Goal: Check status: Check status

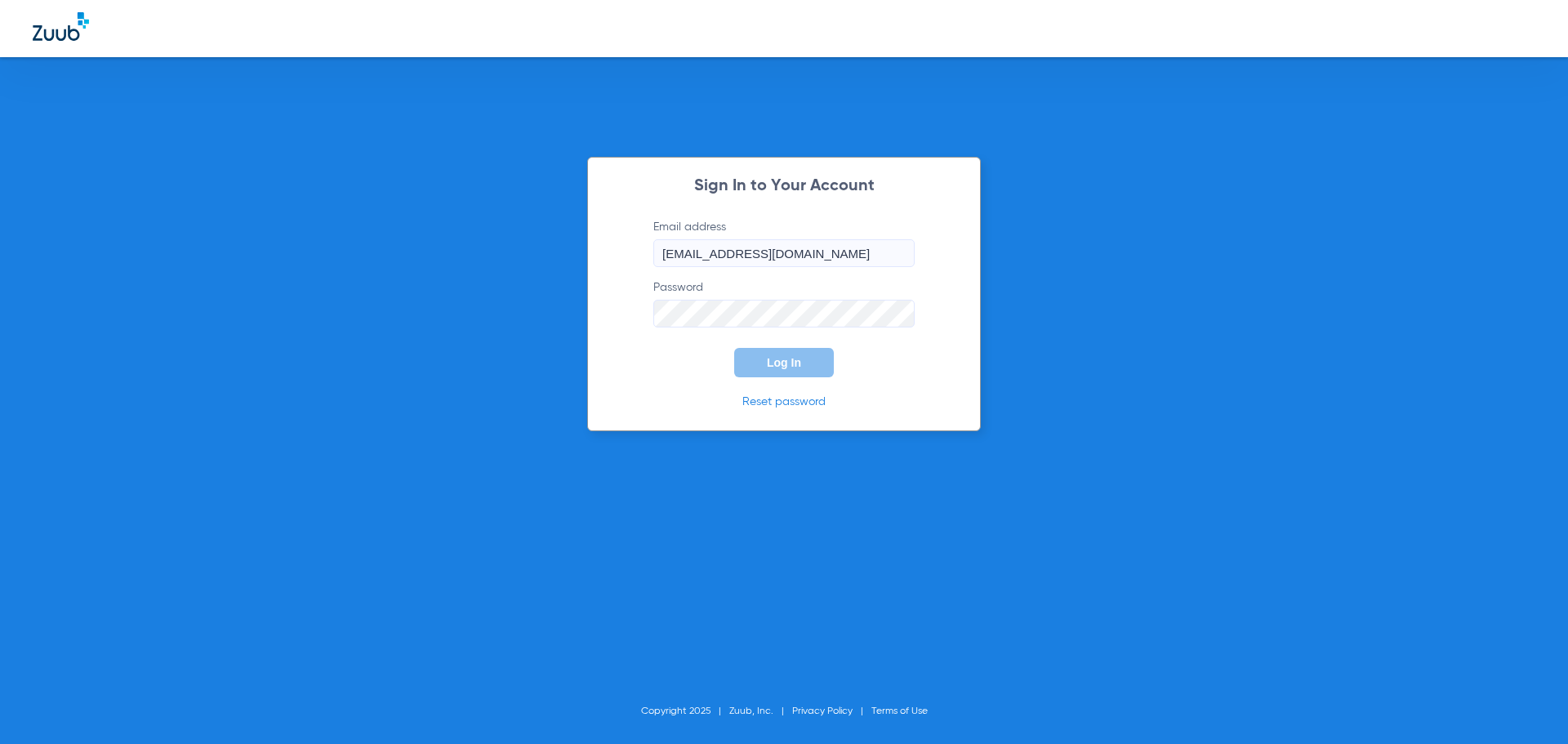
type input "[EMAIL_ADDRESS][DOMAIN_NAME]"
click at [734, 348] on button "Log In" at bounding box center [784, 363] width 100 height 29
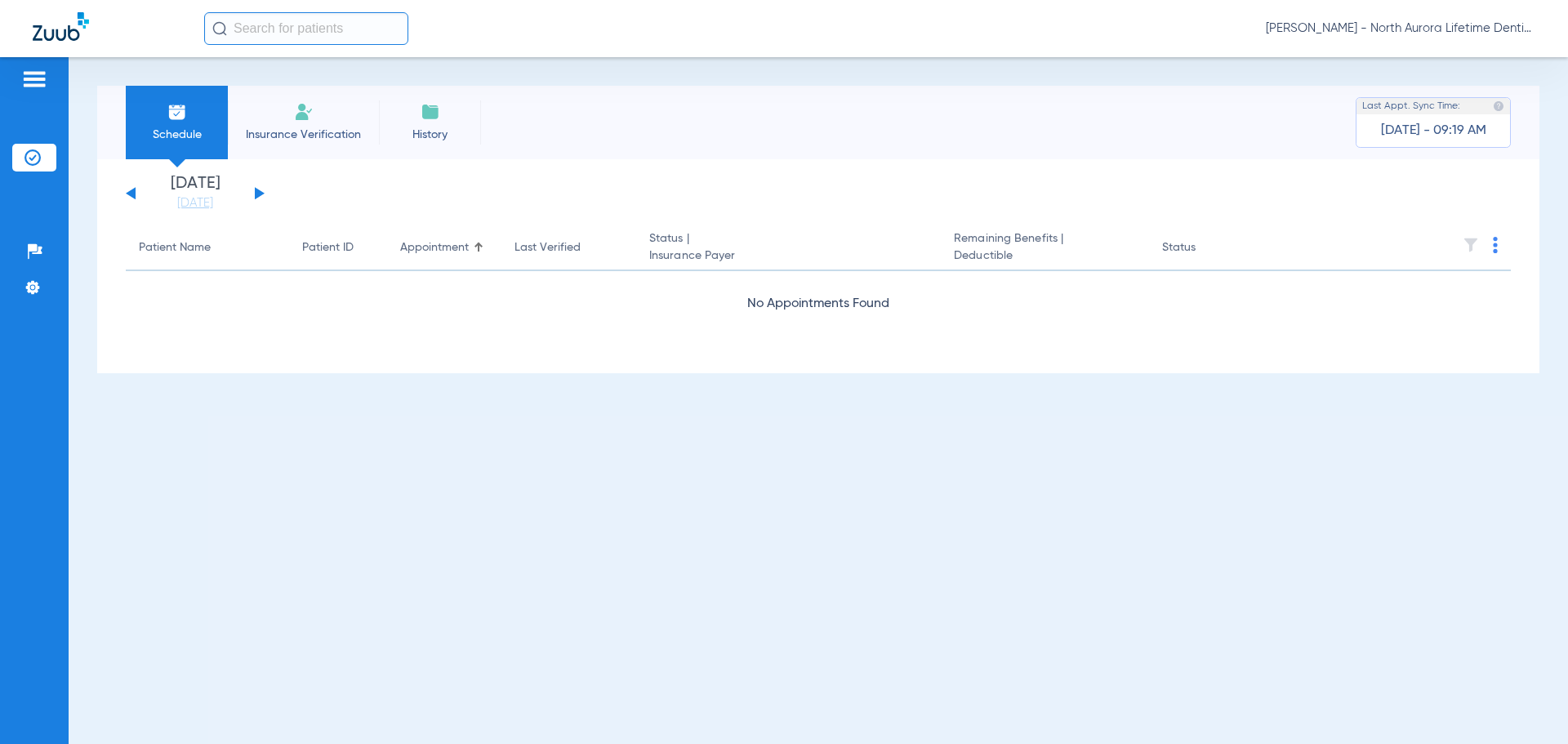
click at [259, 196] on button at bounding box center [259, 193] width 10 height 12
click at [258, 192] on button at bounding box center [259, 193] width 10 height 12
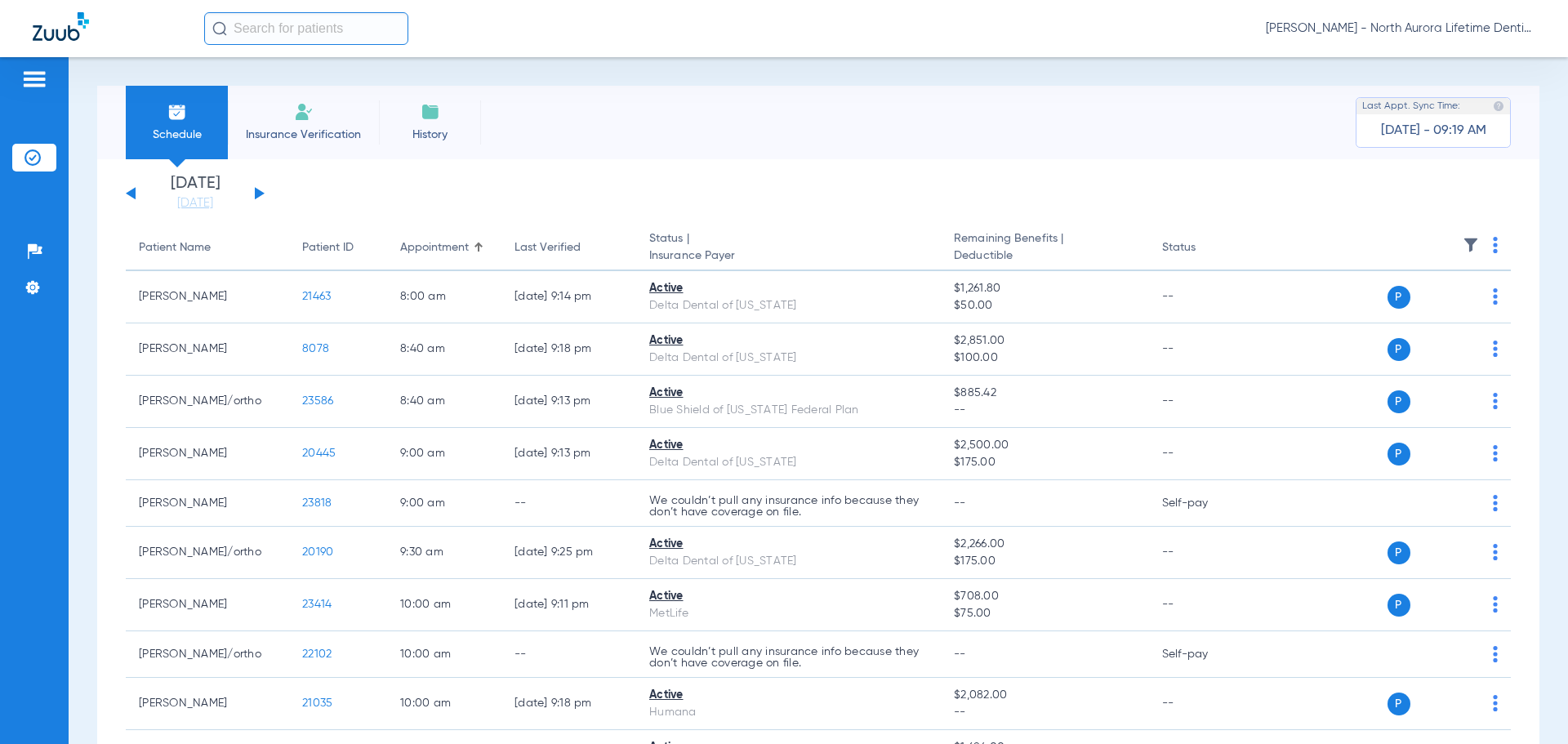
click at [260, 193] on button at bounding box center [259, 193] width 10 height 12
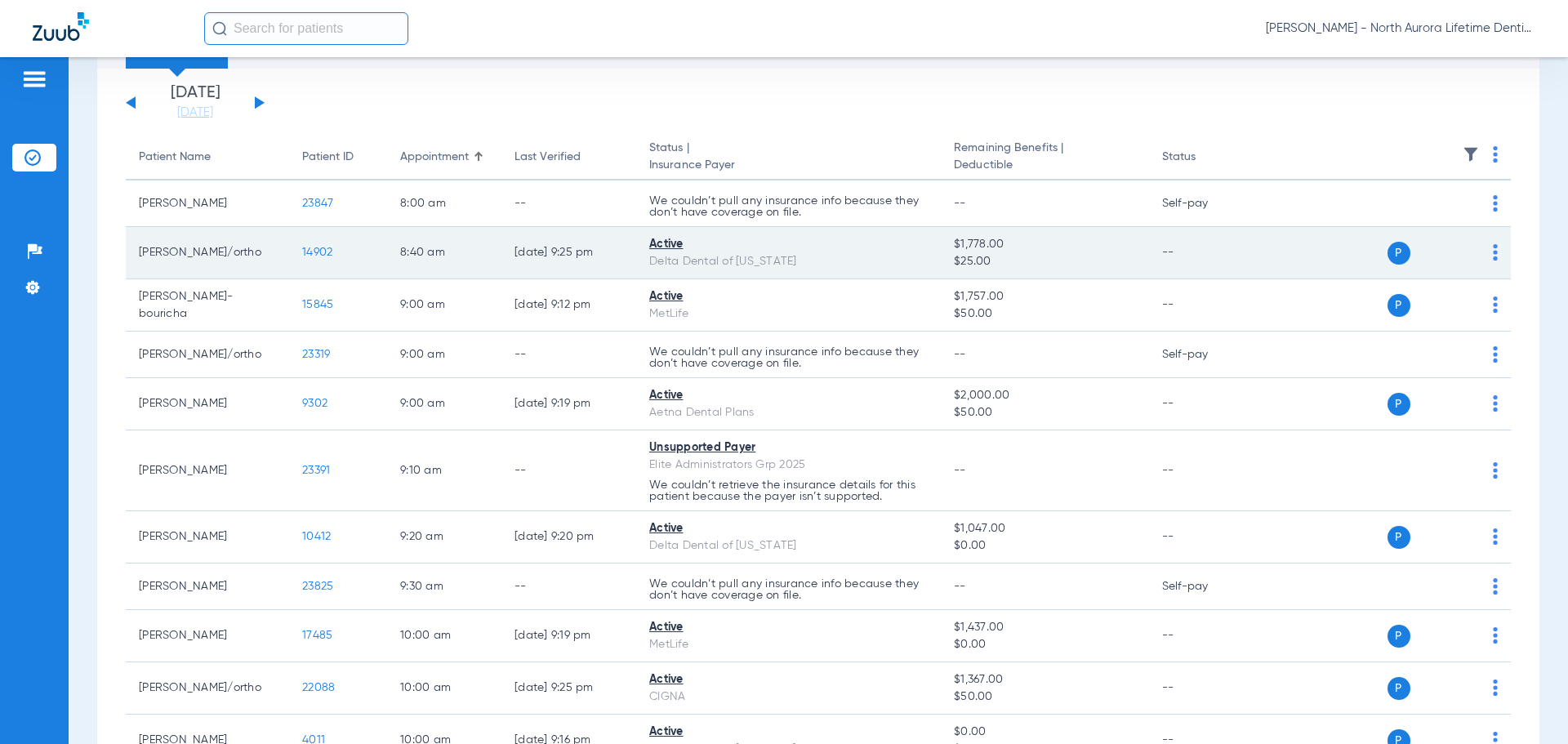
scroll to position [82, 0]
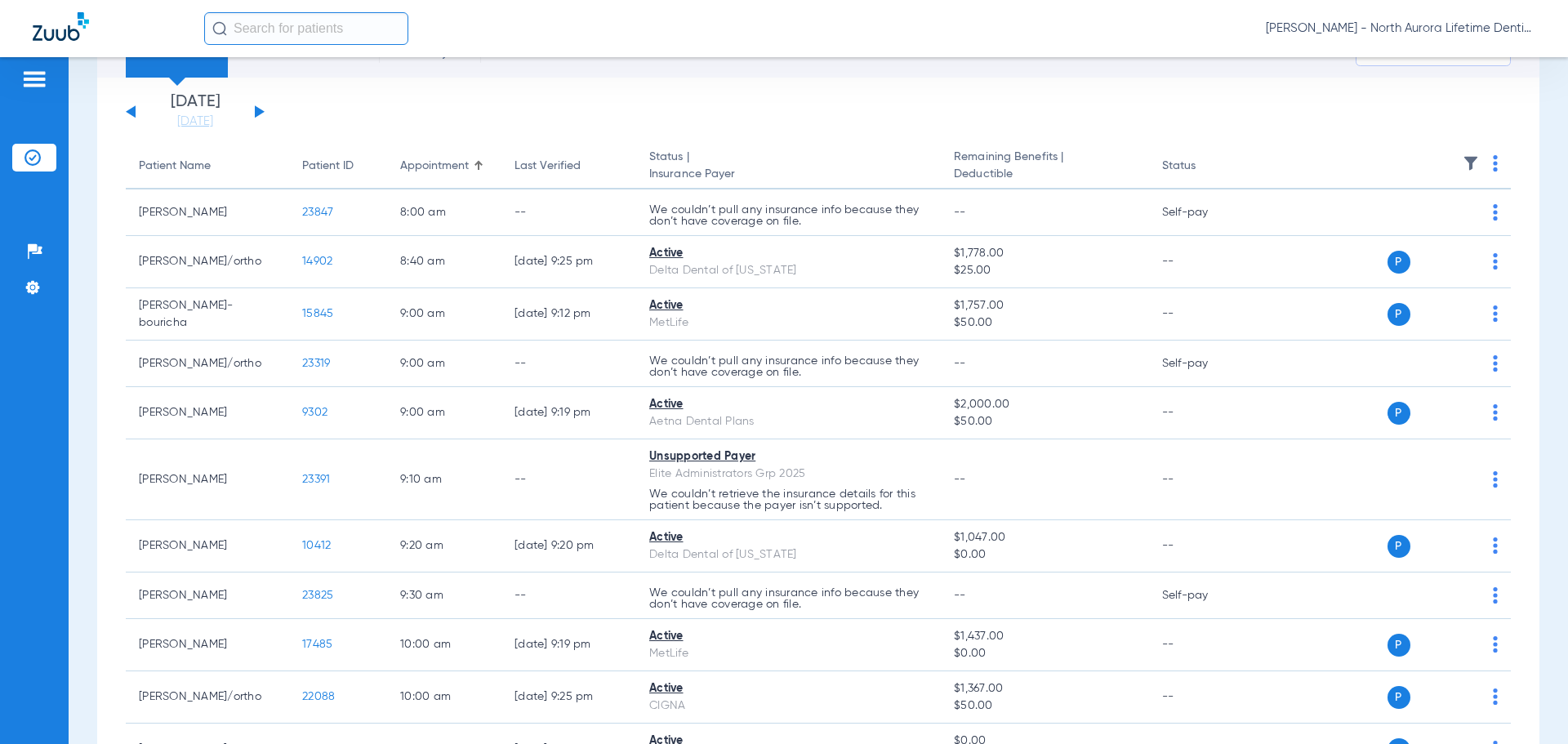
click at [257, 112] on button at bounding box center [259, 111] width 10 height 12
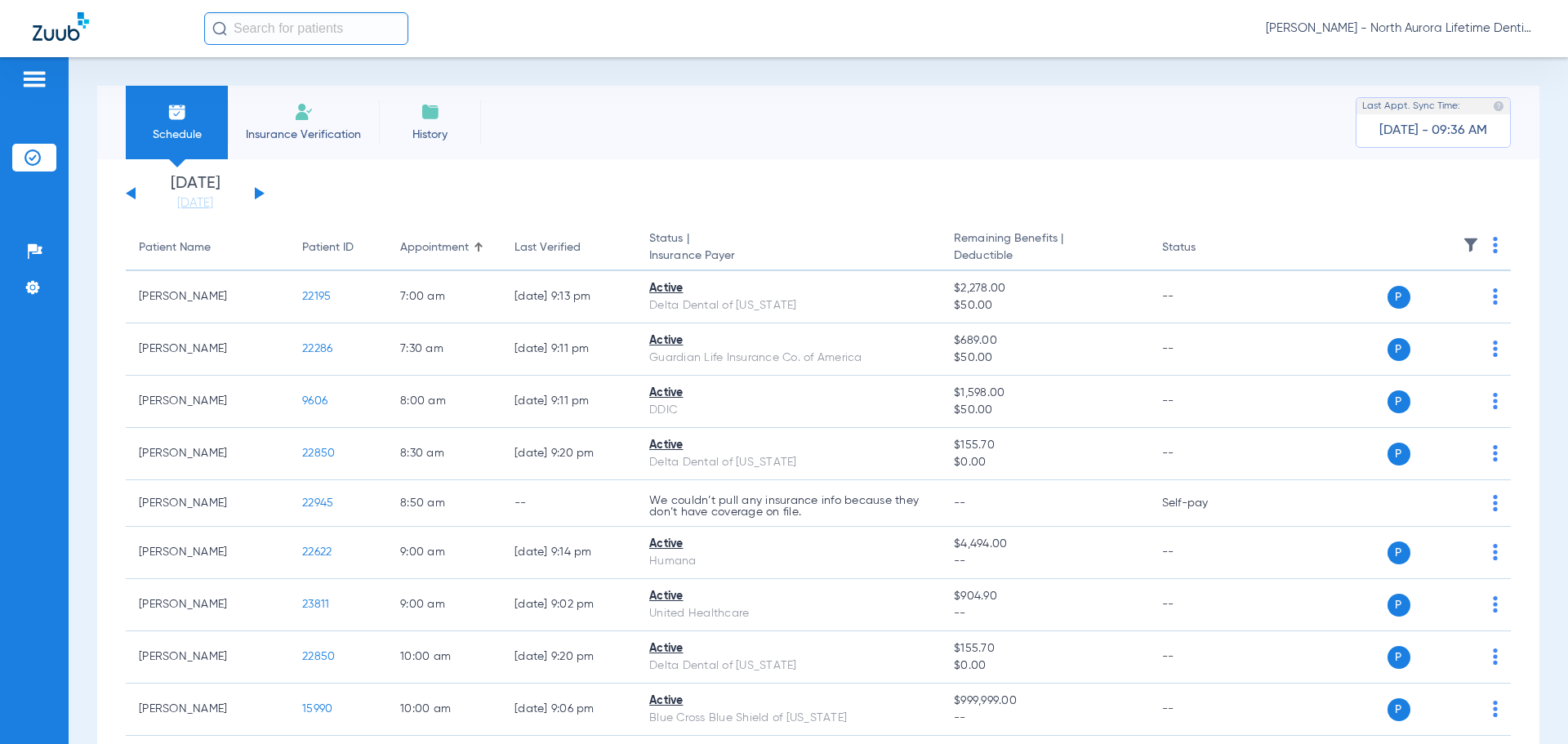
click at [256, 195] on button at bounding box center [259, 193] width 10 height 12
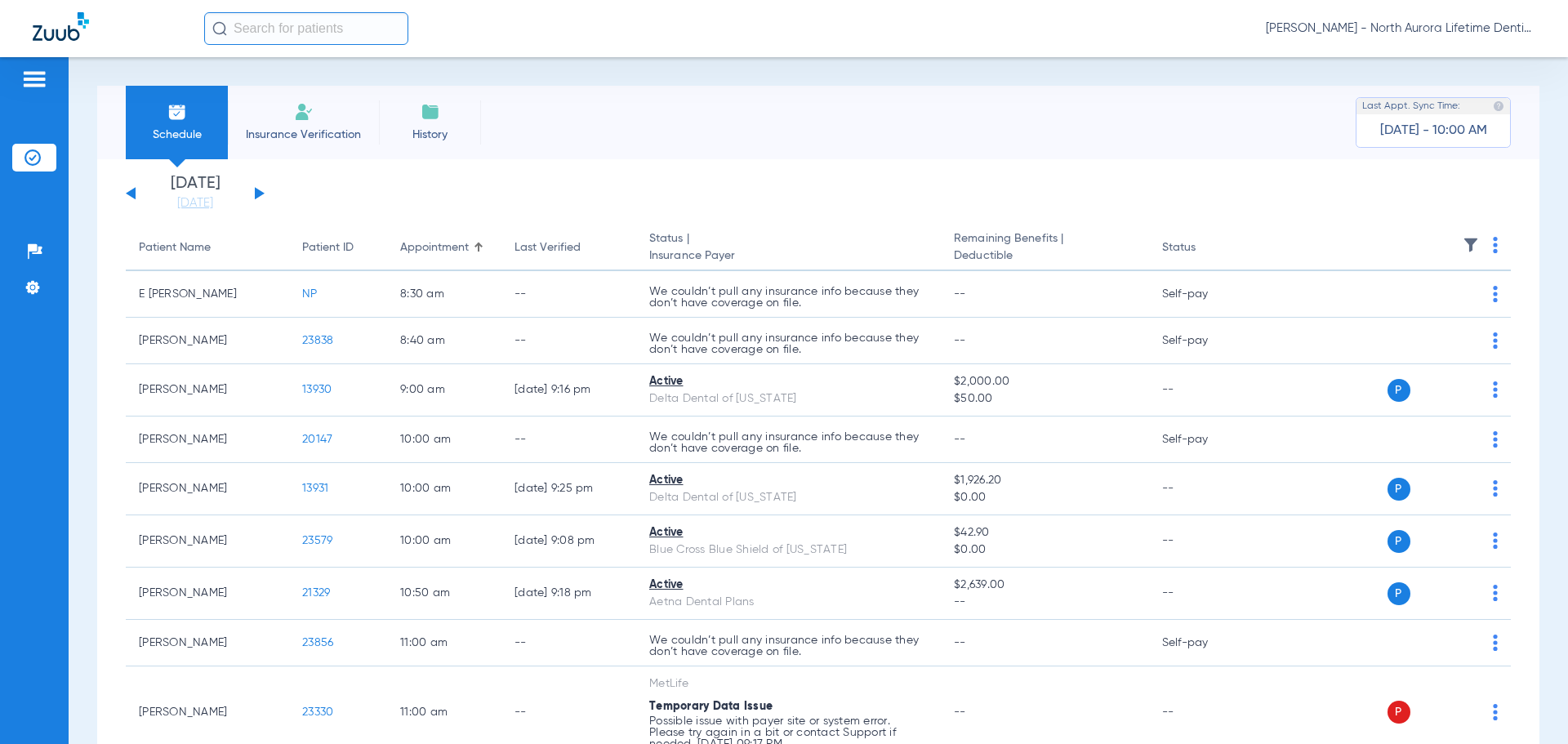
click at [258, 192] on button at bounding box center [259, 193] width 10 height 12
